Goal: Task Accomplishment & Management: Complete application form

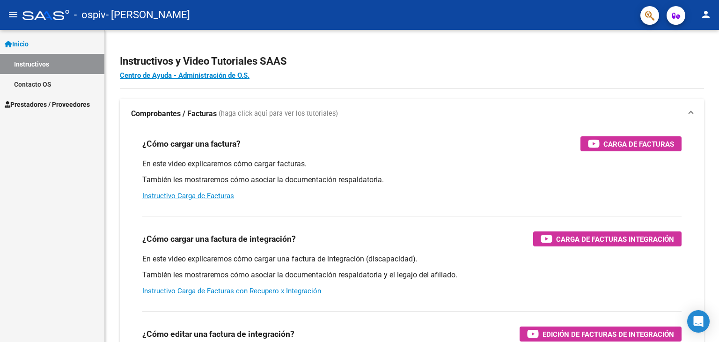
click at [61, 103] on span "Prestadores / Proveedores" at bounding box center [47, 104] width 85 height 10
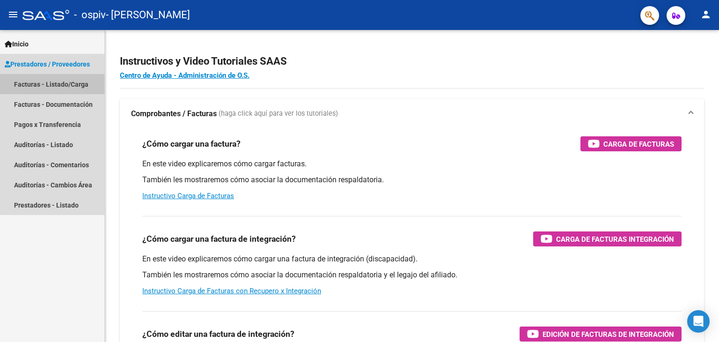
click at [79, 81] on link "Facturas - Listado/Carga" at bounding box center [52, 84] width 104 height 20
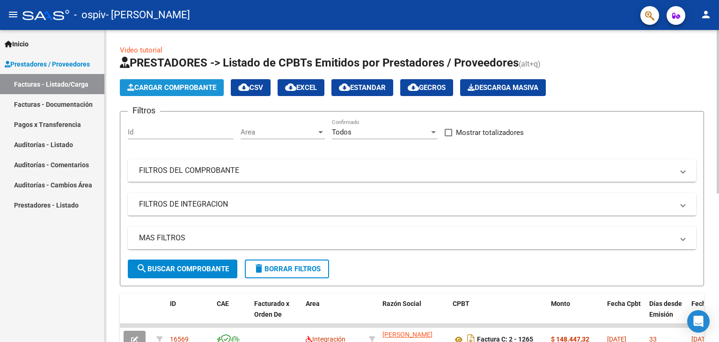
click at [184, 84] on span "Cargar Comprobante" at bounding box center [171, 87] width 89 height 8
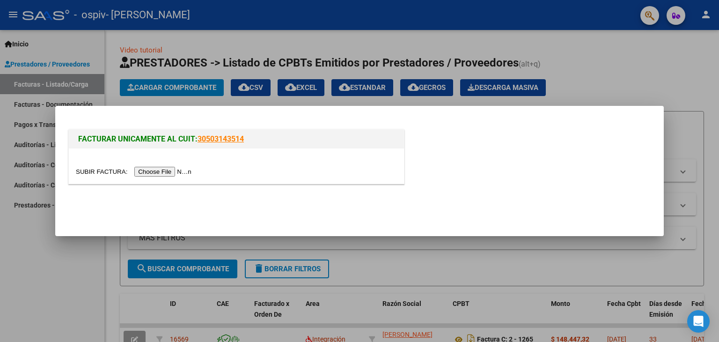
click at [164, 174] on input "file" at bounding box center [135, 172] width 118 height 10
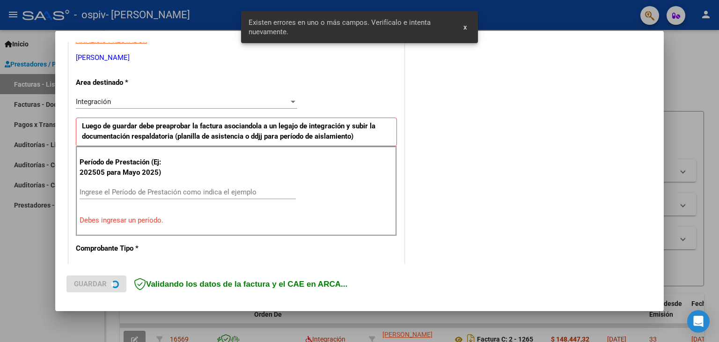
scroll to position [197, 0]
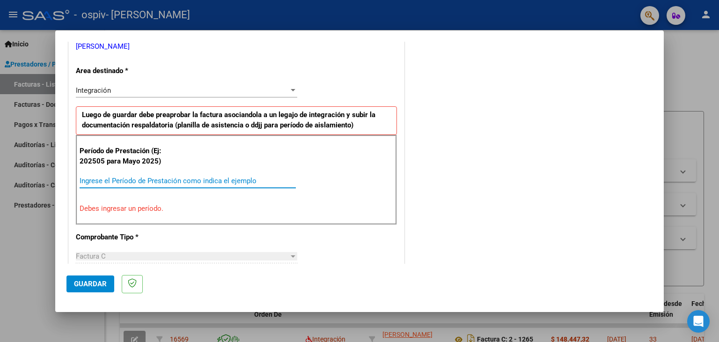
click at [167, 180] on input "Ingrese el Período de Prestación como indica el ejemplo" at bounding box center [188, 180] width 216 height 8
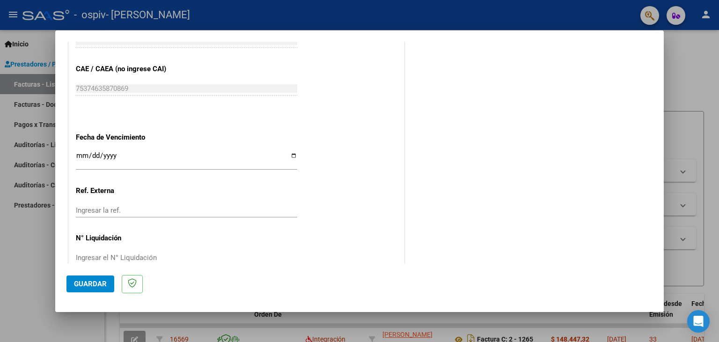
scroll to position [585, 0]
type input "202508"
click at [204, 153] on input "Ingresar la fecha" at bounding box center [186, 157] width 221 height 15
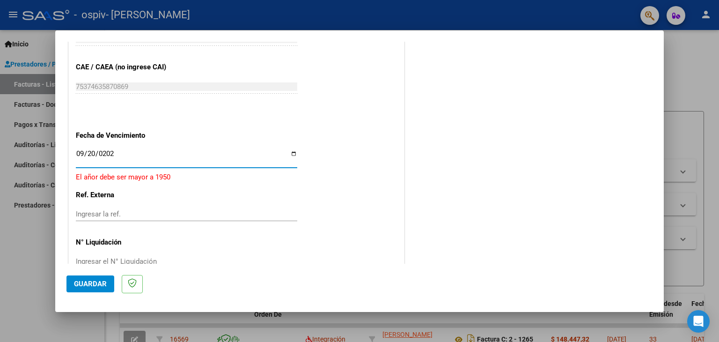
type input "[DATE]"
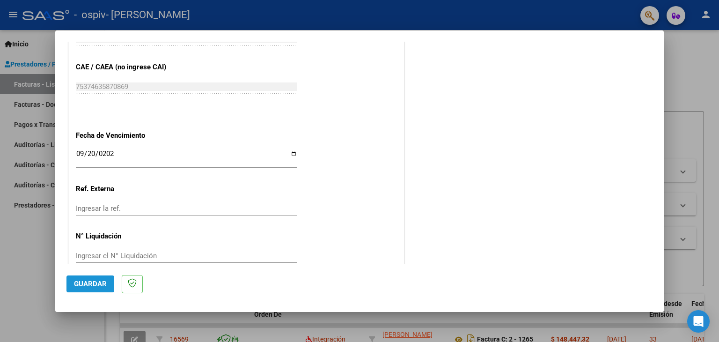
click at [77, 283] on span "Guardar" at bounding box center [90, 283] width 33 height 8
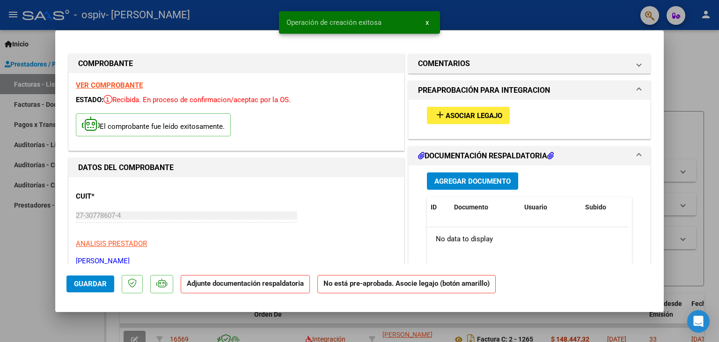
click at [446, 116] on span "Asociar Legajo" at bounding box center [474, 115] width 57 height 8
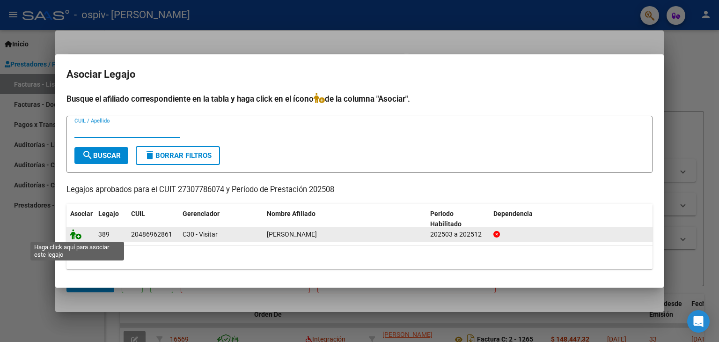
click at [73, 235] on icon at bounding box center [75, 234] width 11 height 10
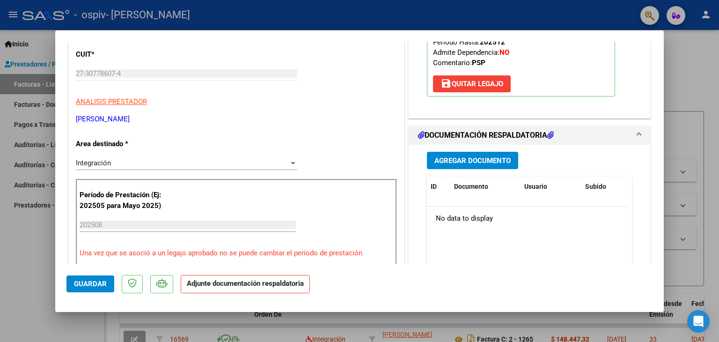
scroll to position [144, 0]
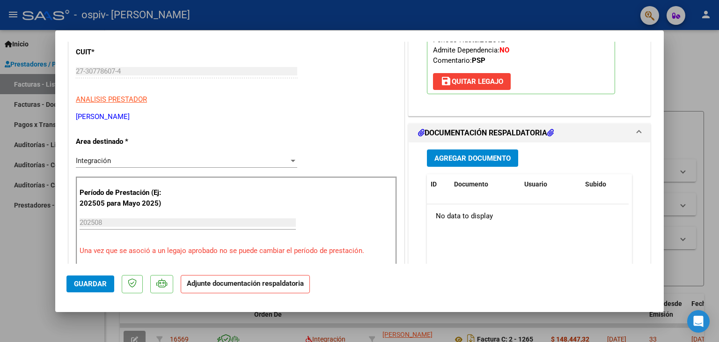
click at [486, 154] on span "Agregar Documento" at bounding box center [472, 158] width 76 height 8
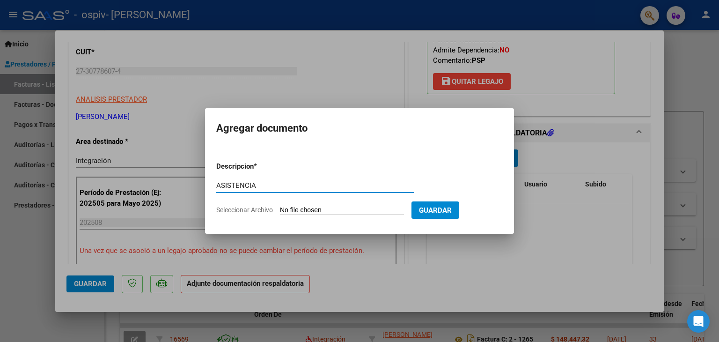
type input "ASISTENCIA"
click at [257, 208] on span "Seleccionar Archivo" at bounding box center [244, 209] width 57 height 7
click at [280, 208] on input "Seleccionar Archivo" at bounding box center [342, 210] width 124 height 9
type input "C:\fakepath\MyDoc 21_55_18.pdf"
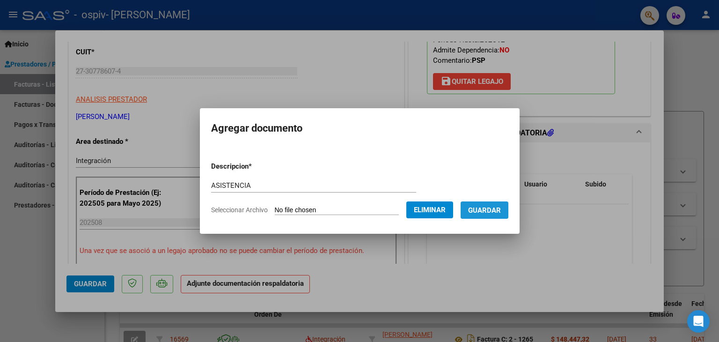
click at [487, 207] on span "Guardar" at bounding box center [484, 210] width 33 height 8
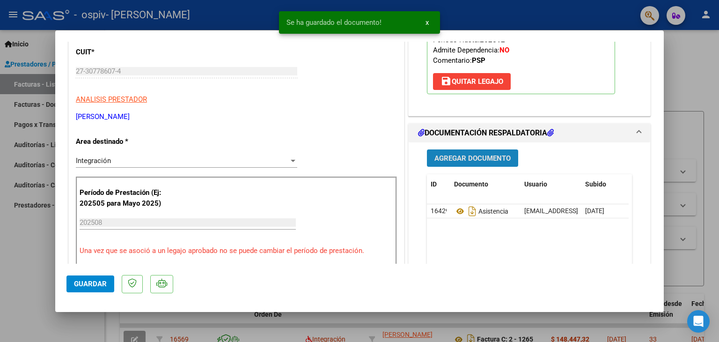
click at [450, 157] on span "Agregar Documento" at bounding box center [472, 158] width 76 height 8
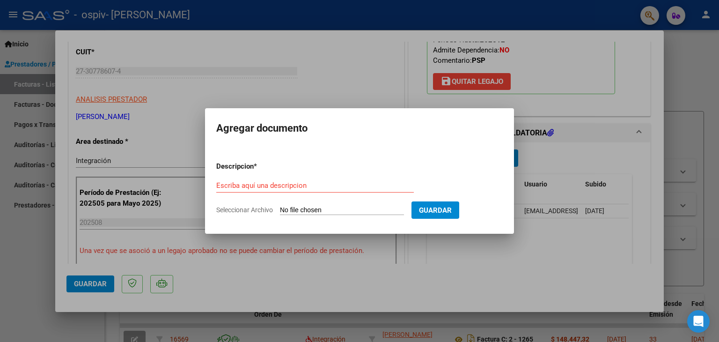
click at [304, 208] on input "Seleccionar Archivo" at bounding box center [342, 210] width 124 height 9
type input "C:\fakepath\[PERSON_NAME] PSP 2025_250409_174207.pdf"
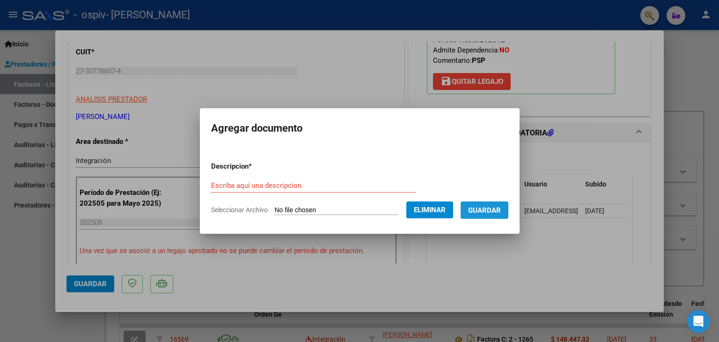
click at [487, 206] on span "Guardar" at bounding box center [484, 210] width 33 height 8
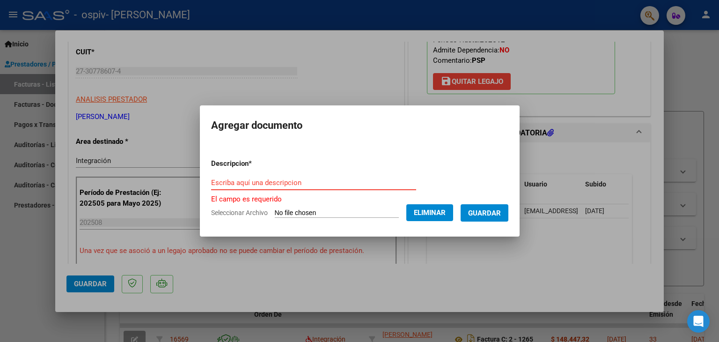
click at [299, 181] on input "Escriba aquí una descripcion" at bounding box center [313, 182] width 205 height 8
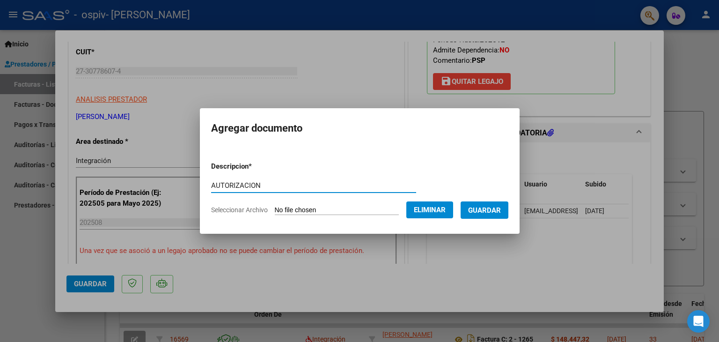
type input "AUTORIZACION"
click at [486, 213] on span "Guardar" at bounding box center [484, 210] width 33 height 8
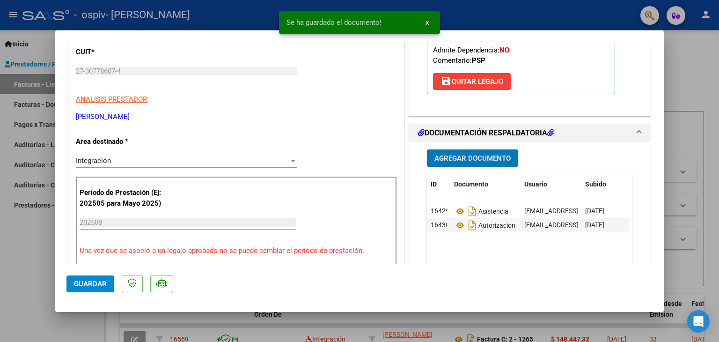
click at [81, 283] on span "Guardar" at bounding box center [90, 283] width 33 height 8
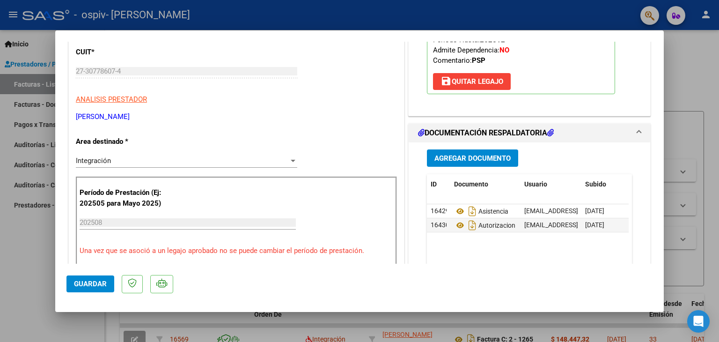
click at [683, 85] on div at bounding box center [359, 171] width 719 height 342
type input "$ 0,00"
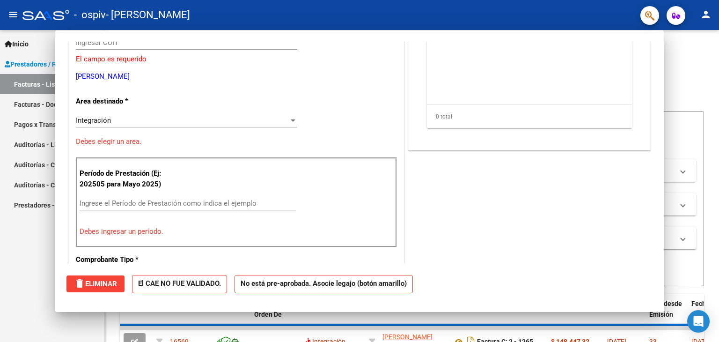
scroll to position [116, 0]
